Goal: Find specific page/section: Find specific page/section

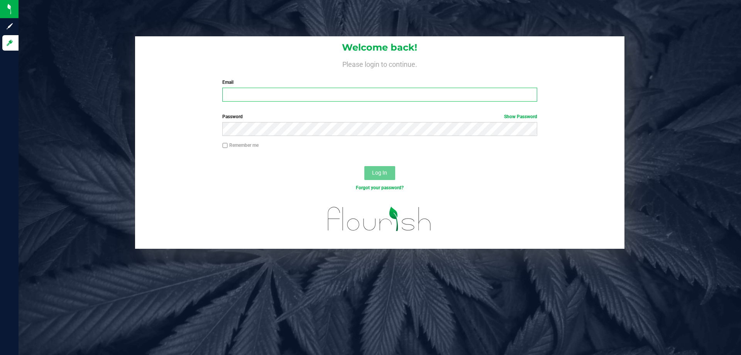
click at [282, 88] on input "Email" at bounding box center [379, 95] width 314 height 14
type input "[EMAIL_ADDRESS][DOMAIN_NAME]"
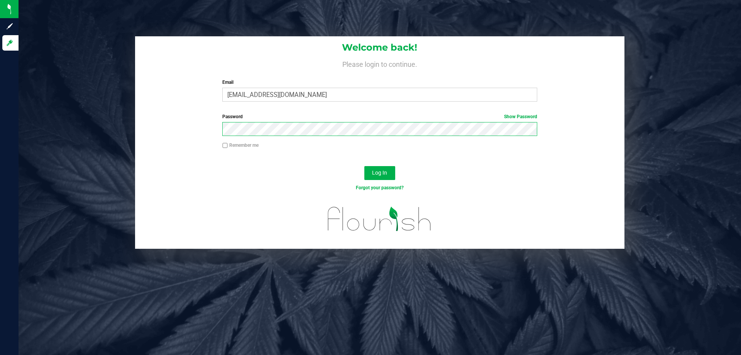
click at [364, 166] on button "Log In" at bounding box center [379, 173] width 31 height 14
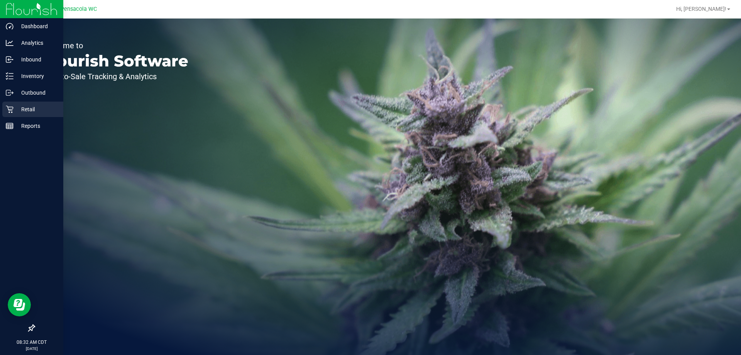
click at [13, 105] on icon at bounding box center [10, 109] width 8 height 8
